Goal: Transaction & Acquisition: Book appointment/travel/reservation

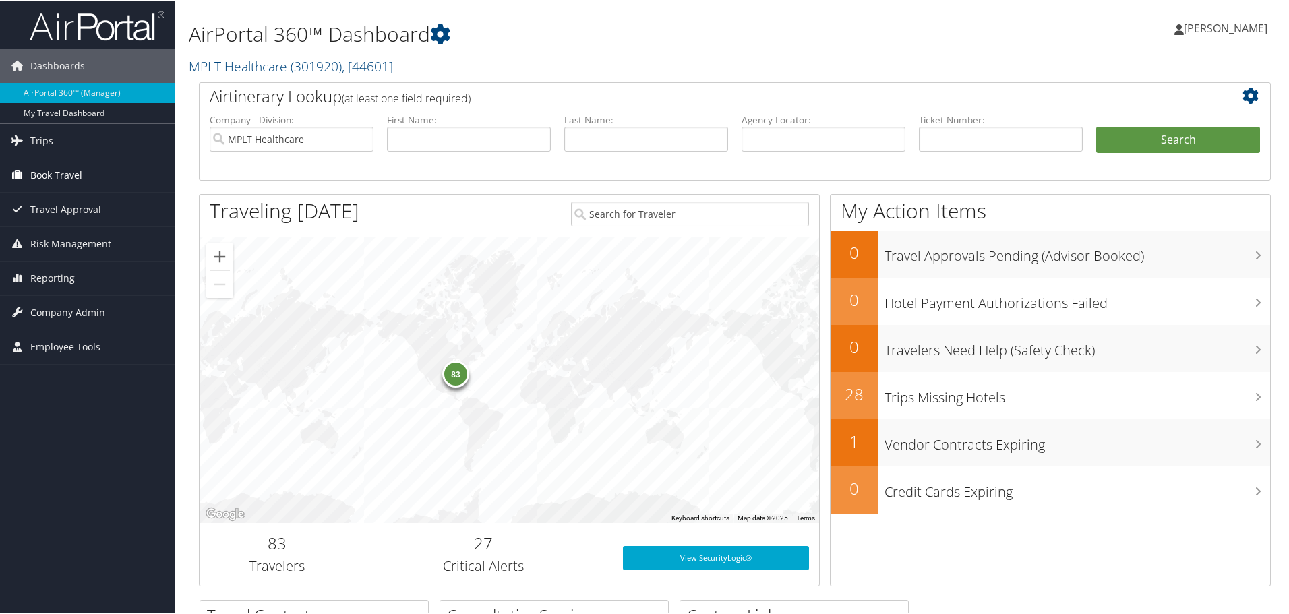
click at [63, 176] on span "Book Travel" at bounding box center [56, 174] width 52 height 34
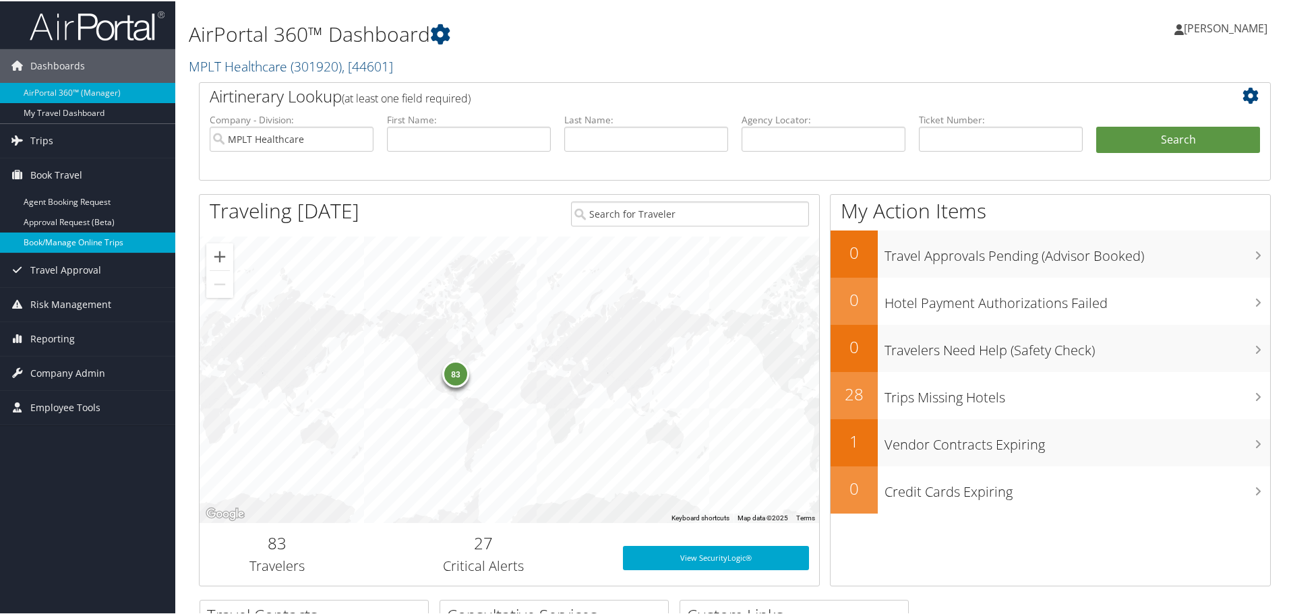
click at [91, 239] on link "Book/Manage Online Trips" at bounding box center [87, 241] width 175 height 20
